Goal: Information Seeking & Learning: Learn about a topic

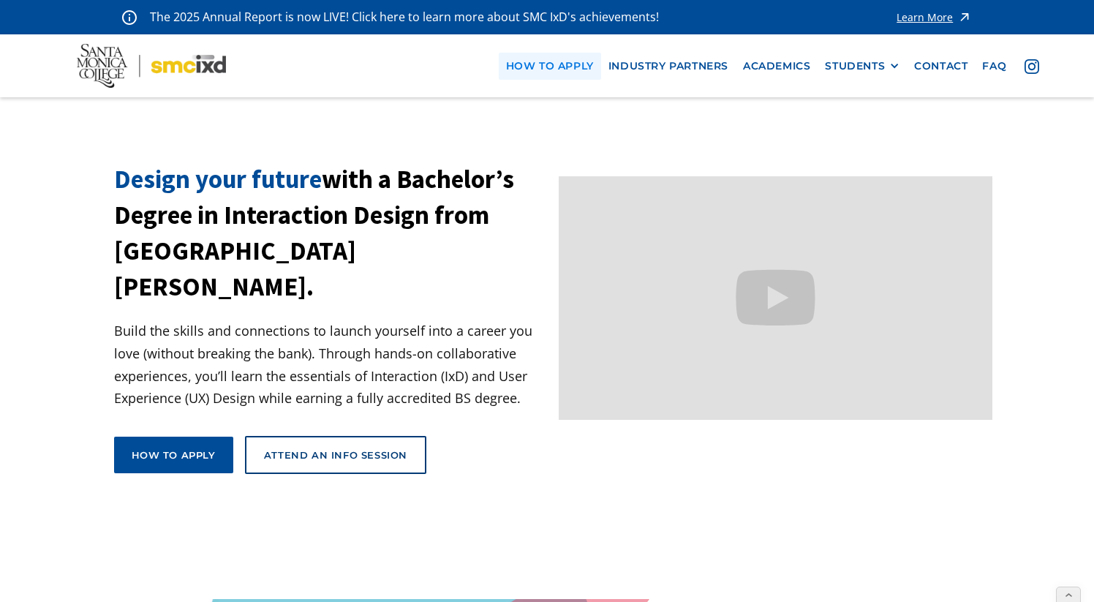
click at [564, 69] on link "how to apply" at bounding box center [550, 66] width 102 height 27
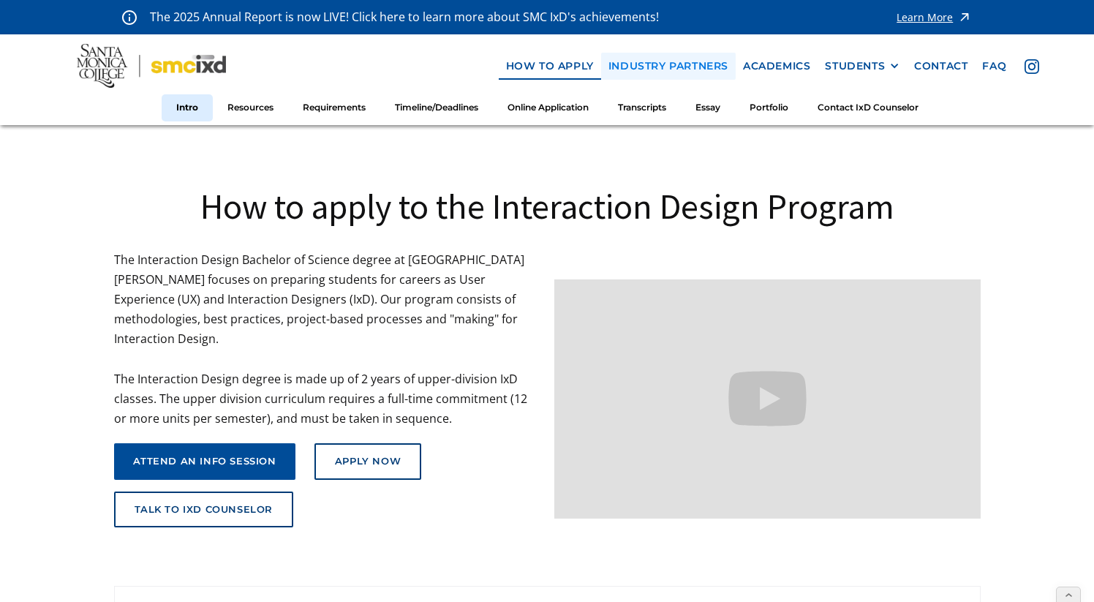
click at [661, 64] on link "industry partners" at bounding box center [668, 66] width 135 height 27
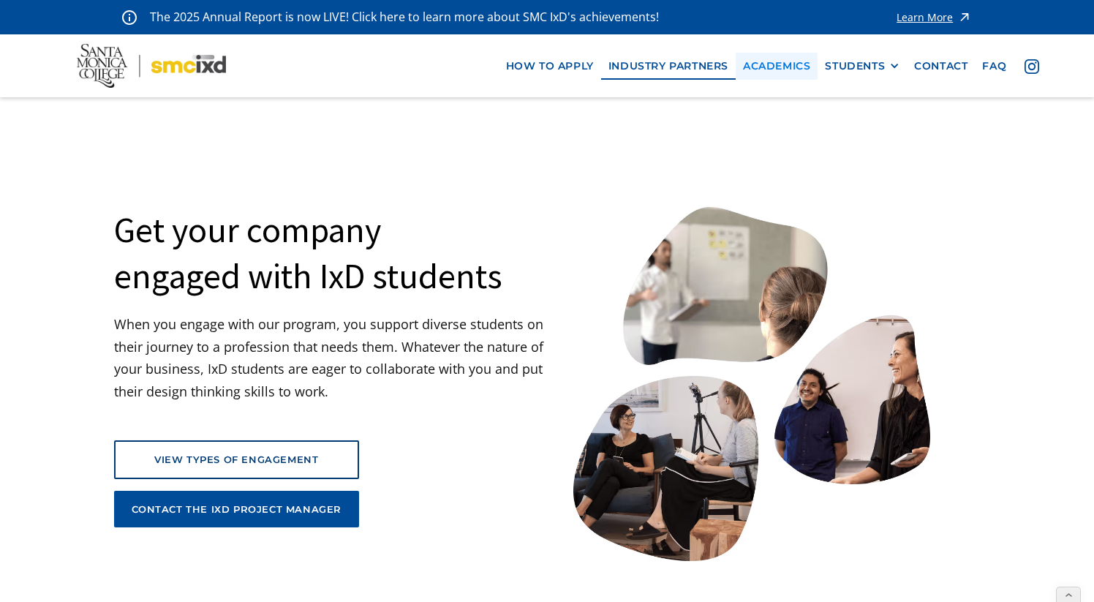
click at [775, 65] on link "Academics" at bounding box center [776, 66] width 82 height 27
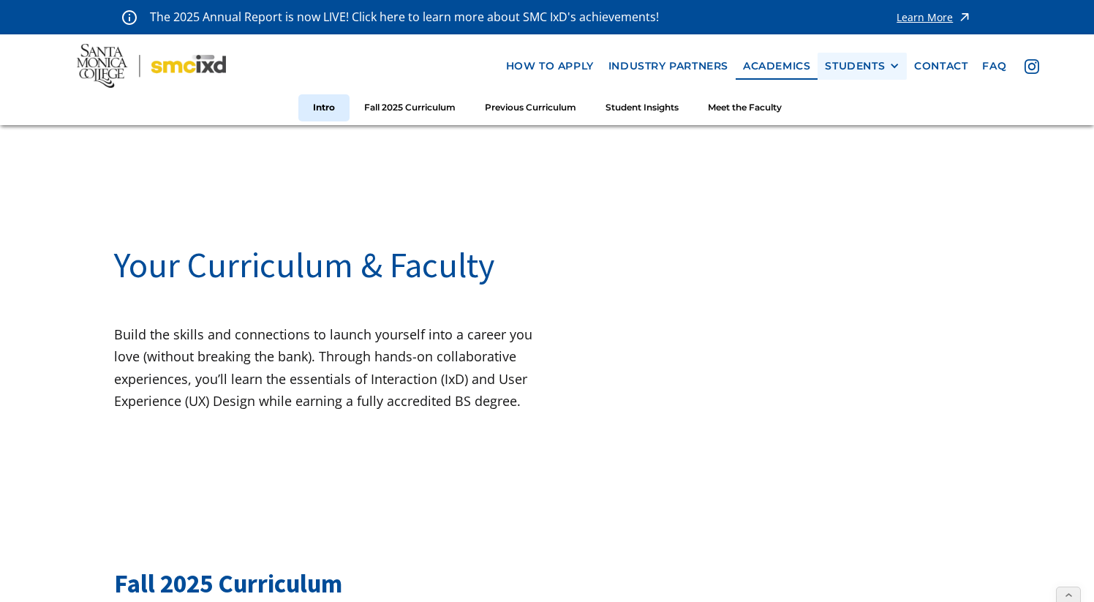
click at [857, 70] on div "STUDENTS" at bounding box center [855, 66] width 60 height 12
click at [860, 92] on link "GRAD SHOW 2023" at bounding box center [891, 93] width 132 height 27
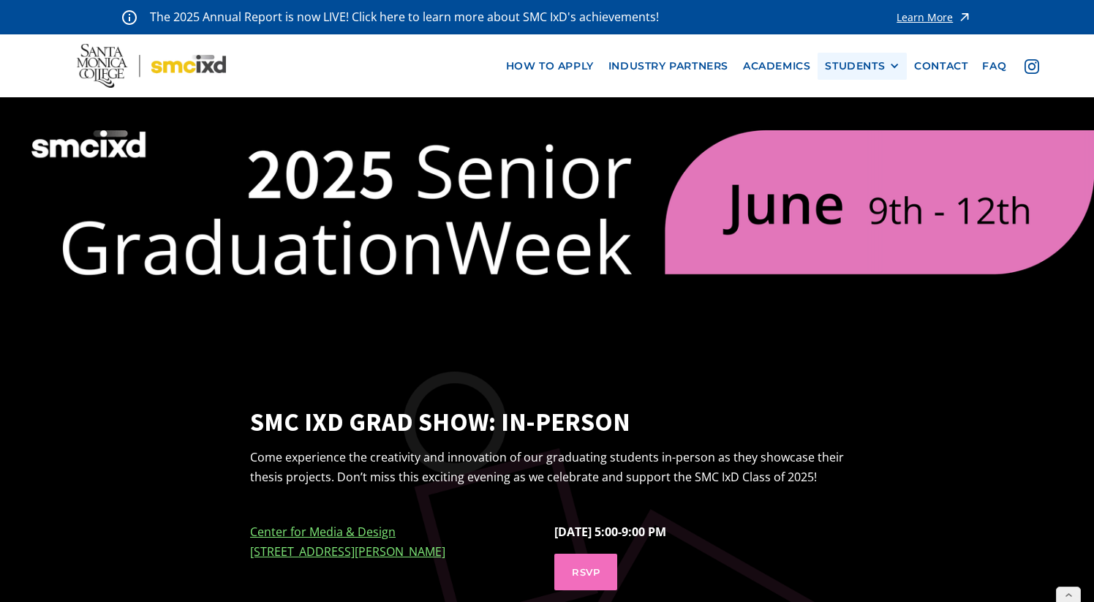
click at [860, 70] on div "STUDENTS" at bounding box center [855, 66] width 60 height 12
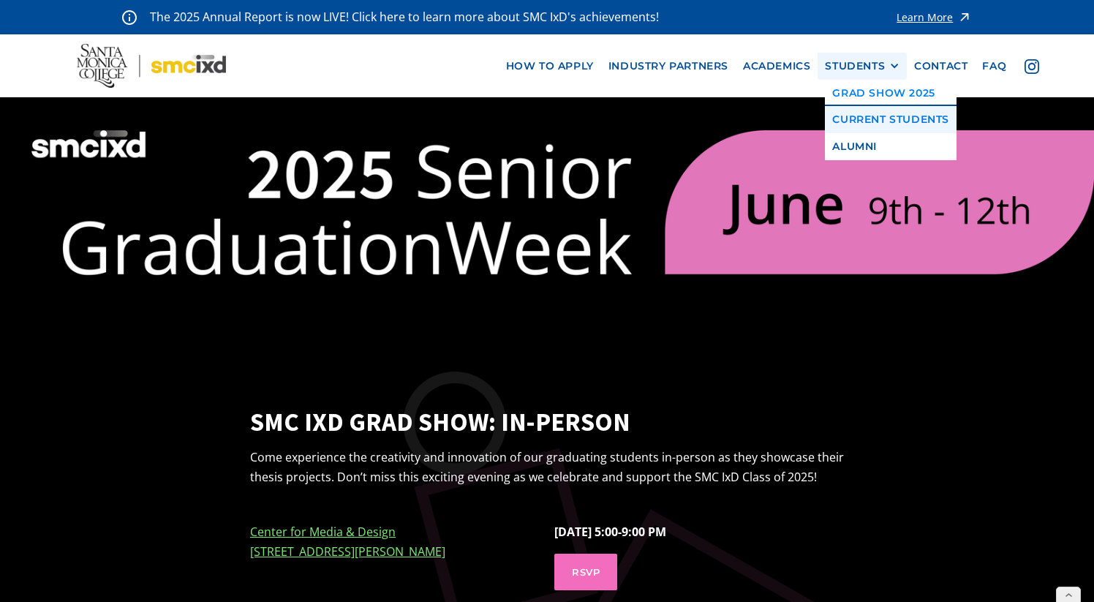
click at [868, 120] on link "Current Students" at bounding box center [891, 119] width 132 height 27
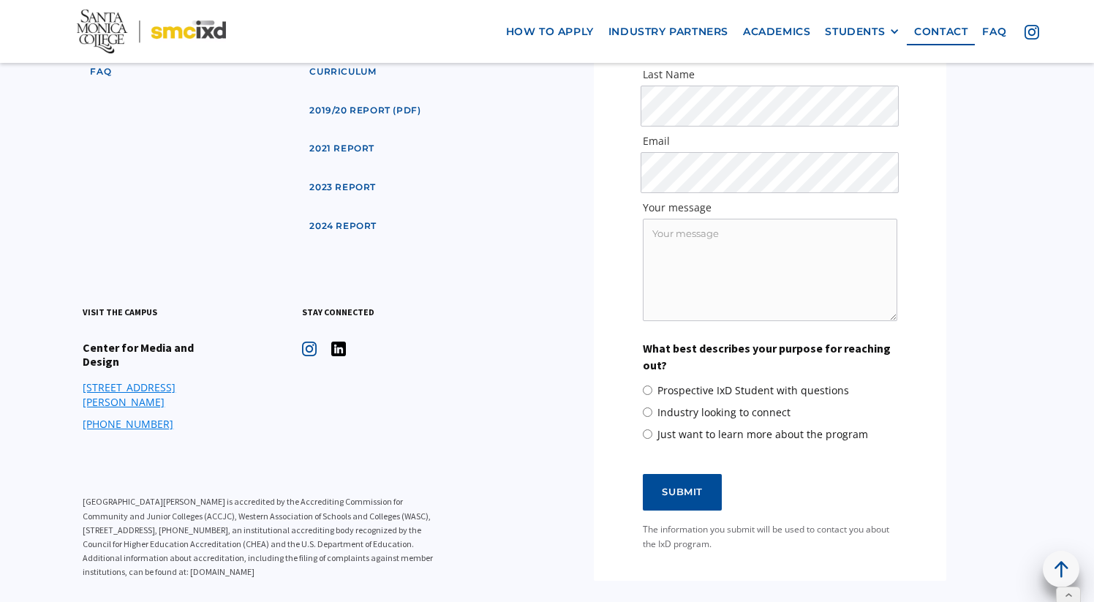
scroll to position [789, 0]
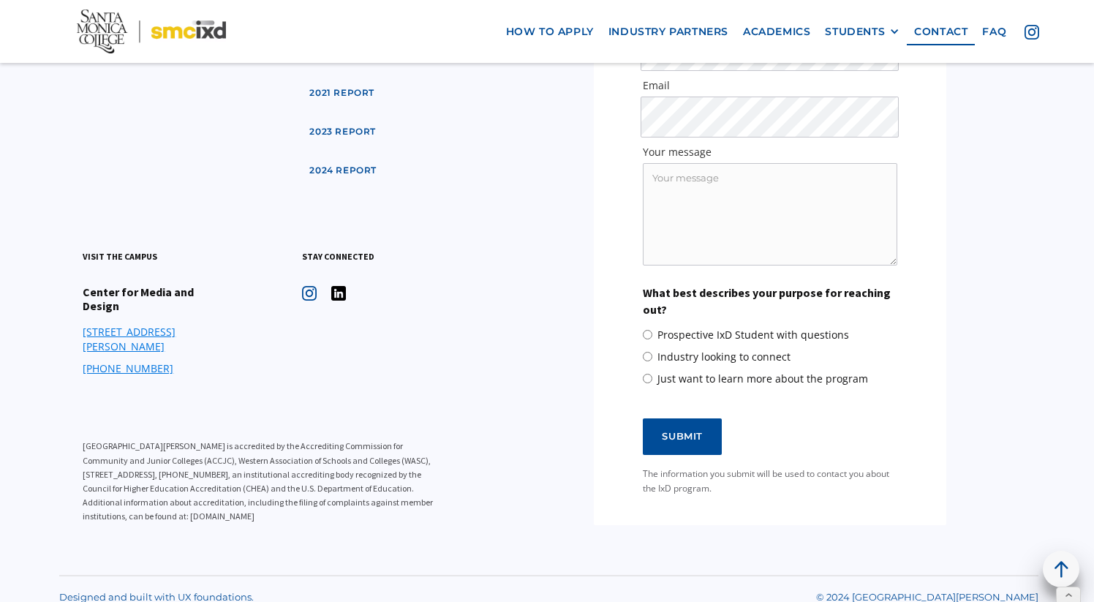
click at [310, 295] on img at bounding box center [309, 293] width 15 height 15
click at [192, 32] on img at bounding box center [151, 32] width 149 height 44
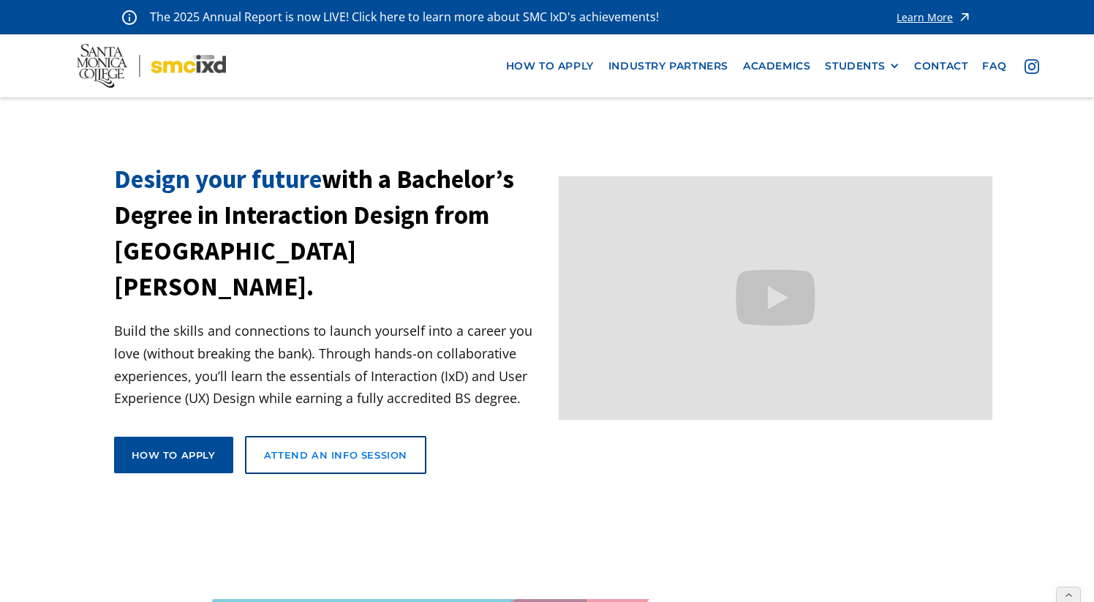
click at [354, 448] on div "Attend an Info Session" at bounding box center [335, 454] width 143 height 13
